Goal: Task Accomplishment & Management: Manage account settings

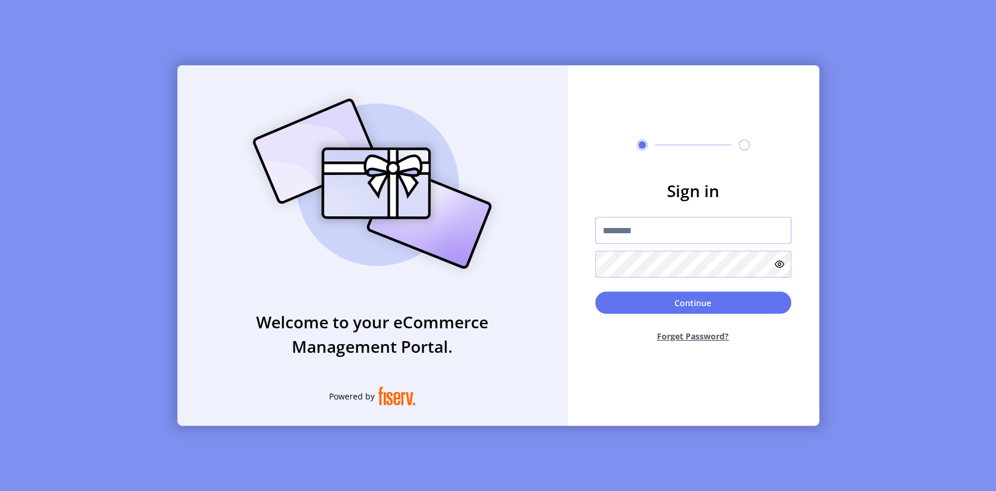
click at [625, 234] on input "text" at bounding box center [693, 230] width 196 height 27
paste input "**********"
type input "**********"
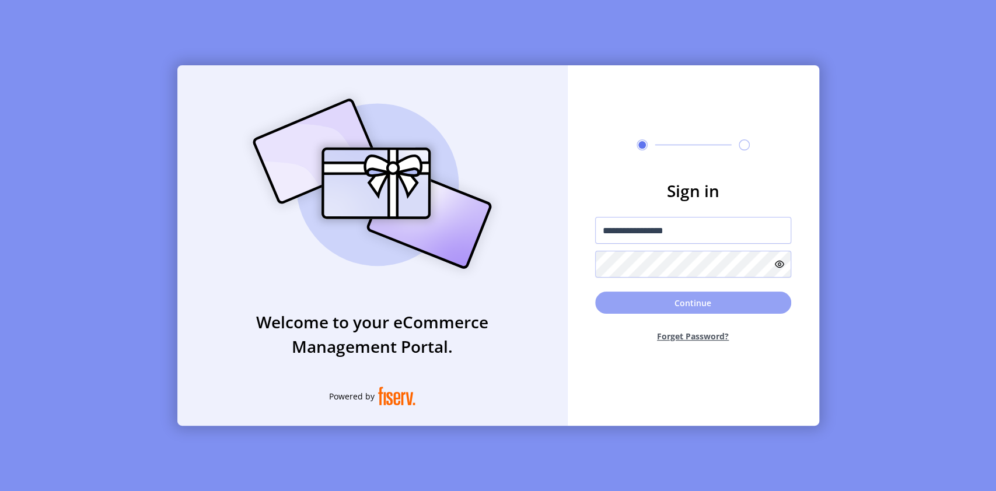
click at [691, 308] on button "Continue" at bounding box center [693, 303] width 196 height 22
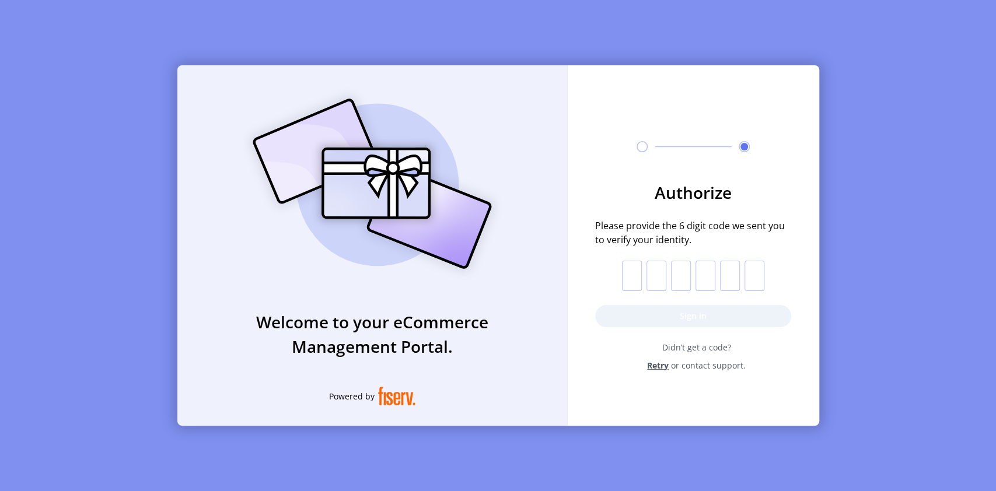
click at [633, 277] on input "text" at bounding box center [632, 276] width 20 height 30
paste input "*"
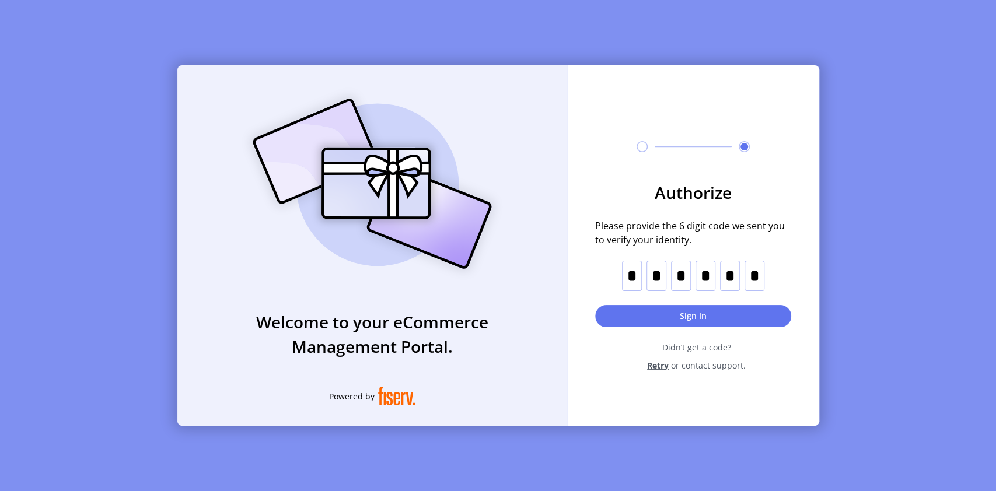
type input "*"
click at [684, 318] on button "Sign in" at bounding box center [693, 316] width 196 height 22
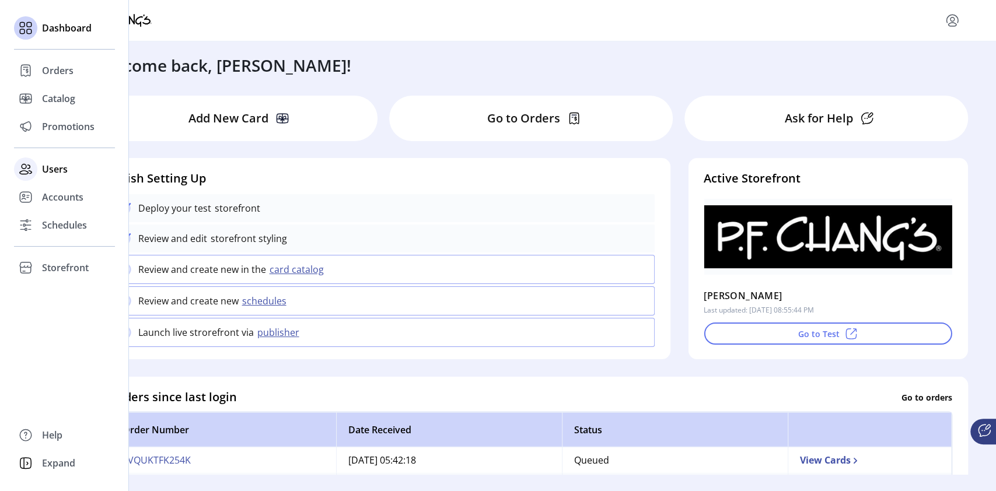
click at [50, 167] on span "Users" at bounding box center [55, 169] width 26 height 14
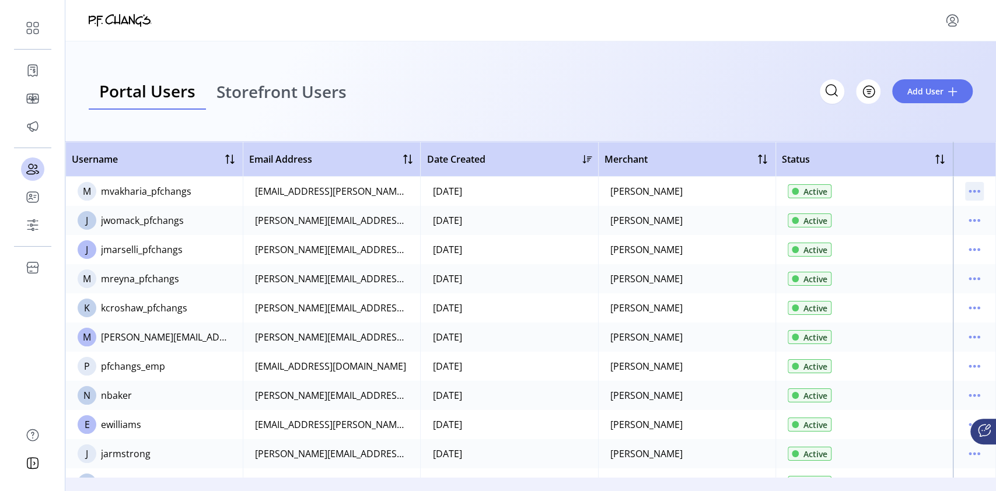
click at [969, 194] on icon "menu" at bounding box center [974, 191] width 19 height 19
drag, startPoint x: 185, startPoint y: 192, endPoint x: 102, endPoint y: 194, distance: 82.8
click at [102, 194] on td "M mvakharia_pfchangs" at bounding box center [153, 191] width 177 height 29
copy div "mvakharia_pfchangs"
click at [978, 191] on icon "menu" at bounding box center [979, 192] width 2 height 2
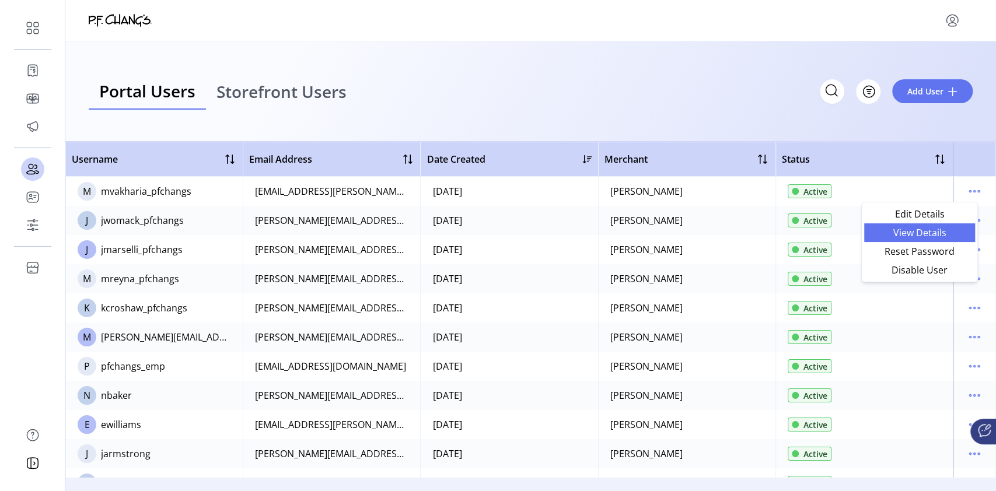
click at [940, 233] on span "View Details" at bounding box center [919, 232] width 97 height 9
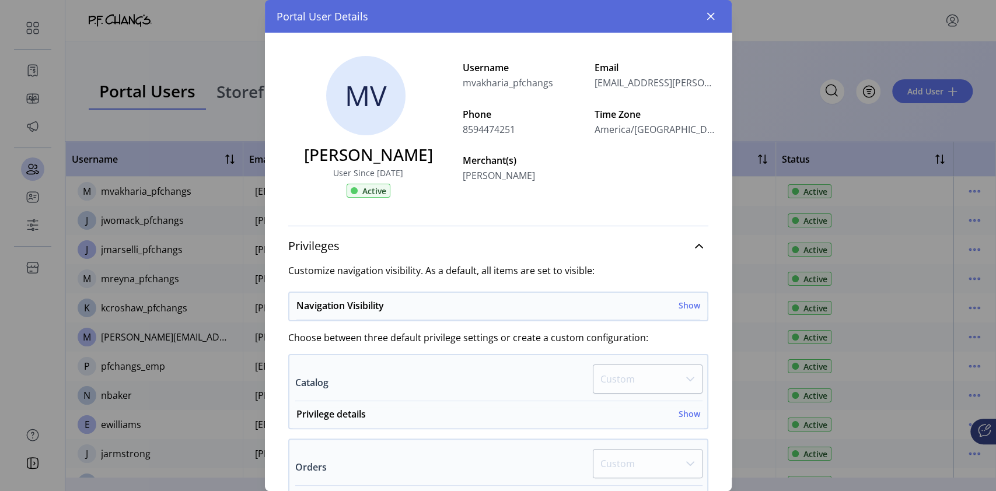
drag, startPoint x: 706, startPoint y: 20, endPoint x: 722, endPoint y: 26, distance: 16.0
click at [706, 20] on icon "button" at bounding box center [710, 16] width 9 height 9
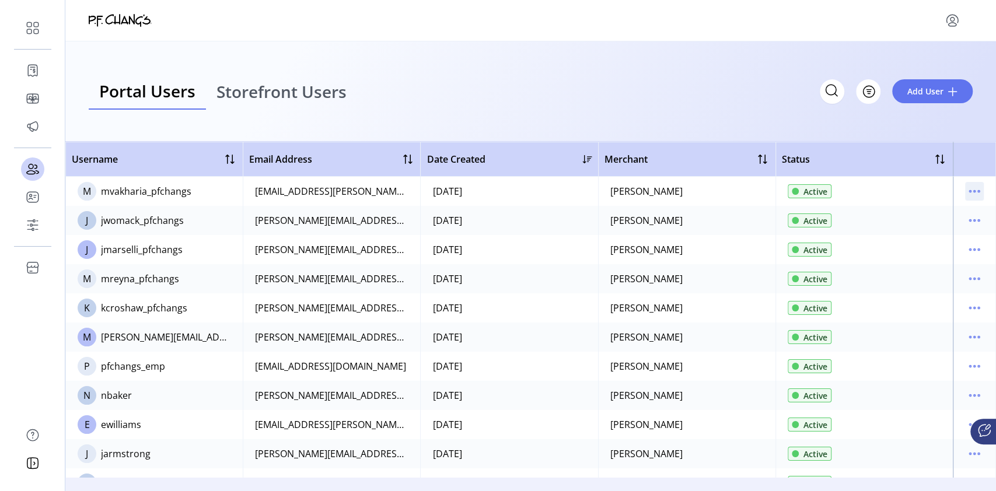
click at [971, 192] on icon "menu" at bounding box center [974, 191] width 19 height 19
